Goal: Transaction & Acquisition: Book appointment/travel/reservation

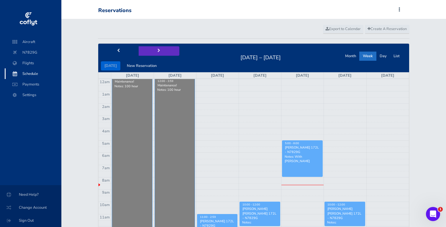
click at [159, 52] on button "next" at bounding box center [159, 50] width 41 height 9
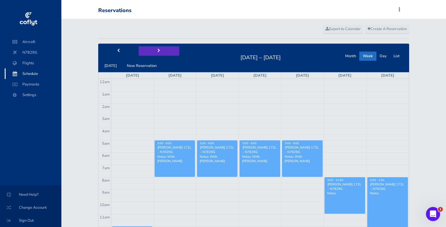
click at [159, 52] on button "next" at bounding box center [159, 50] width 41 height 9
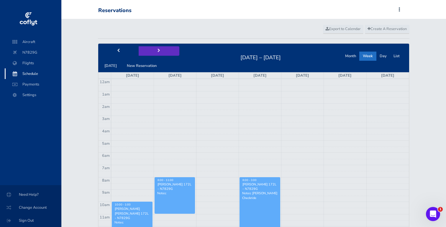
click at [159, 52] on button "next" at bounding box center [159, 50] width 41 height 9
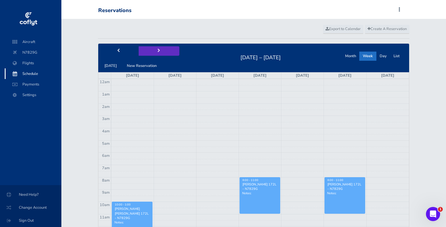
click at [159, 52] on button "next" at bounding box center [159, 50] width 41 height 9
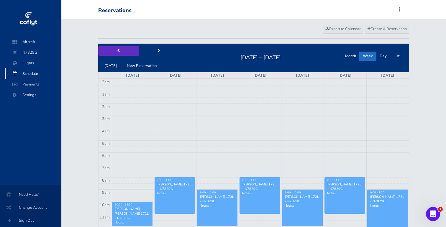
click at [122, 49] on button "prev" at bounding box center [118, 50] width 41 height 9
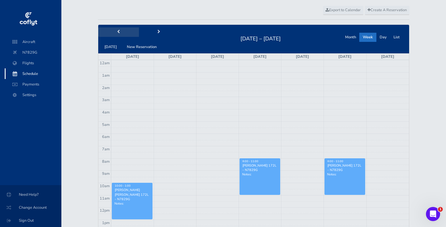
scroll to position [6, 0]
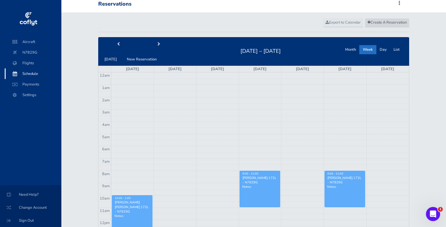
click at [380, 24] on span "Create A Reservation" at bounding box center [387, 22] width 39 height 5
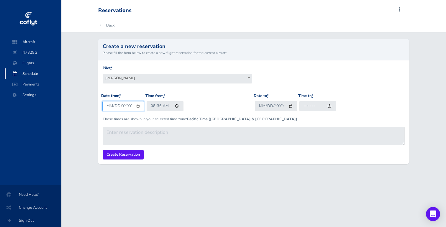
click at [119, 106] on input "[DATE]" at bounding box center [123, 106] width 42 height 10
click at [138, 105] on input "[DATE]" at bounding box center [123, 106] width 42 height 10
type input "[DATE]"
click at [151, 106] on input "08:36" at bounding box center [165, 106] width 37 height 10
type input "11:01"
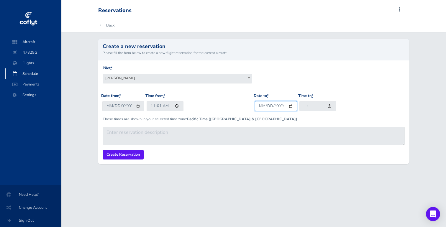
click at [290, 107] on input "Date to *" at bounding box center [276, 106] width 42 height 10
type input "[DATE]"
click at [305, 106] on input "Time to *" at bounding box center [318, 106] width 37 height 10
type input "16:00"
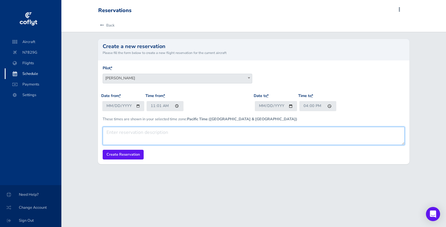
click at [280, 134] on textarea at bounding box center [254, 136] width 302 height 18
type textarea "S"
type textarea "C"
type textarea "PPL Checkride."
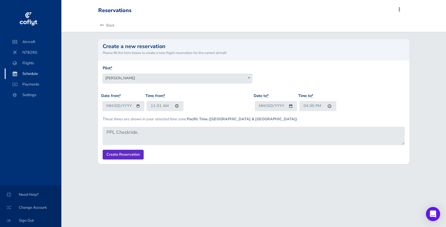
click at [118, 155] on input "Create Reservation" at bounding box center [123, 155] width 41 height 10
